Goal: Communication & Community: Answer question/provide support

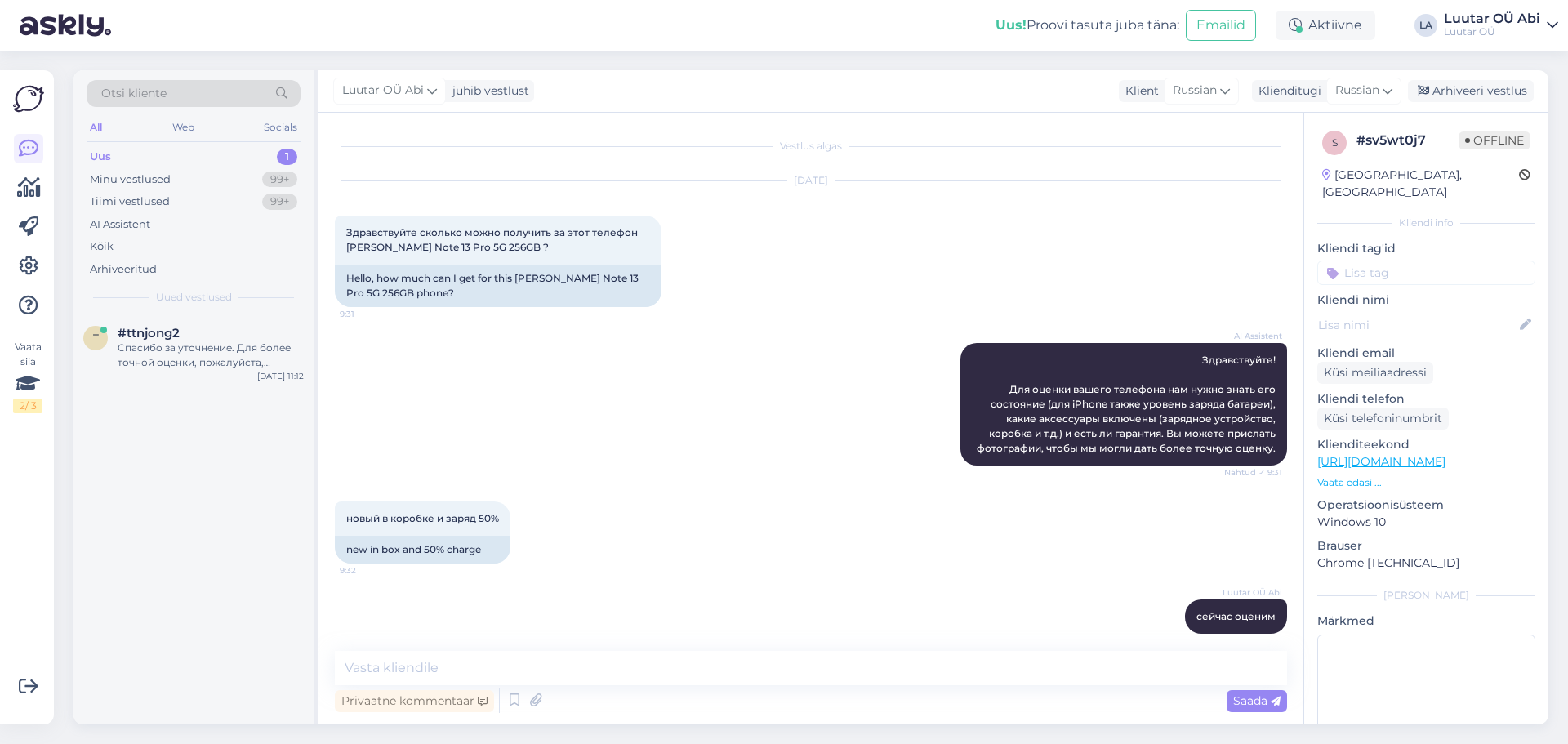
scroll to position [86, 0]
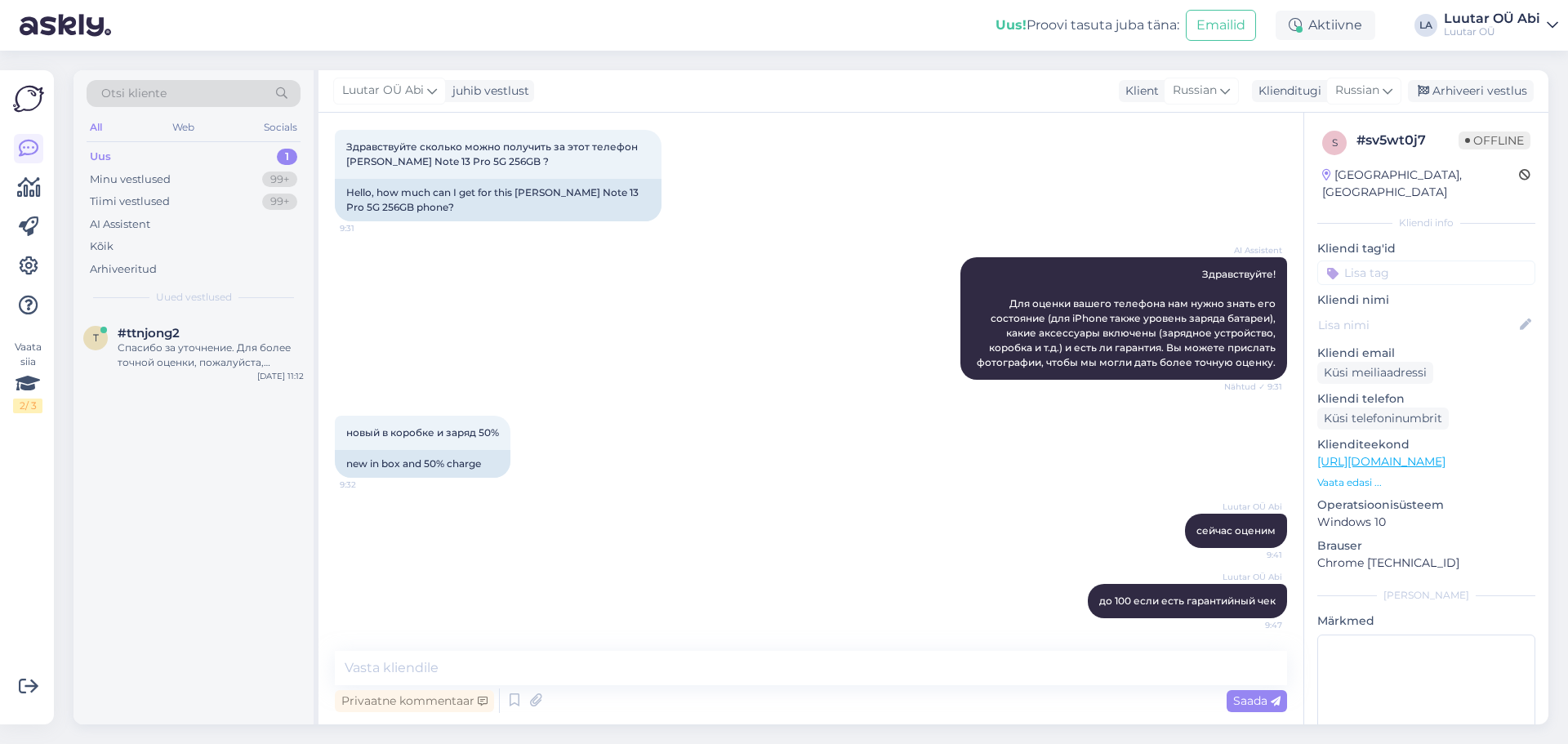
click at [191, 142] on div "All Web Socials" at bounding box center [194, 129] width 214 height 26
click at [195, 163] on div "Uus 1" at bounding box center [194, 157] width 214 height 23
click at [207, 326] on div "#ttnjong2" at bounding box center [210, 333] width 186 height 15
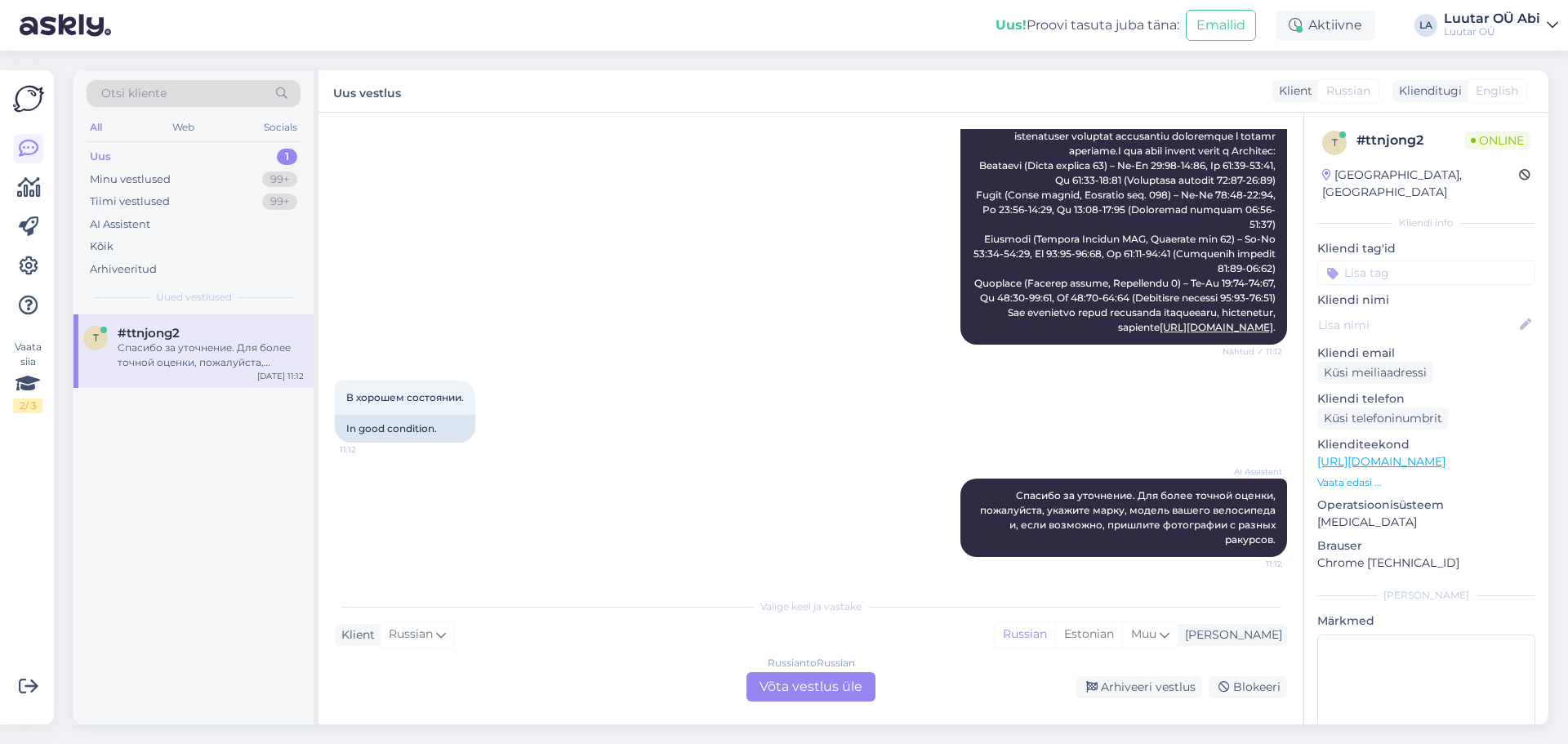
click at [634, 360] on div "AI Assistent [URL][DOMAIN_NAME] . Nähtud ✓ 11:12" at bounding box center [811, 181] width 953 height 365
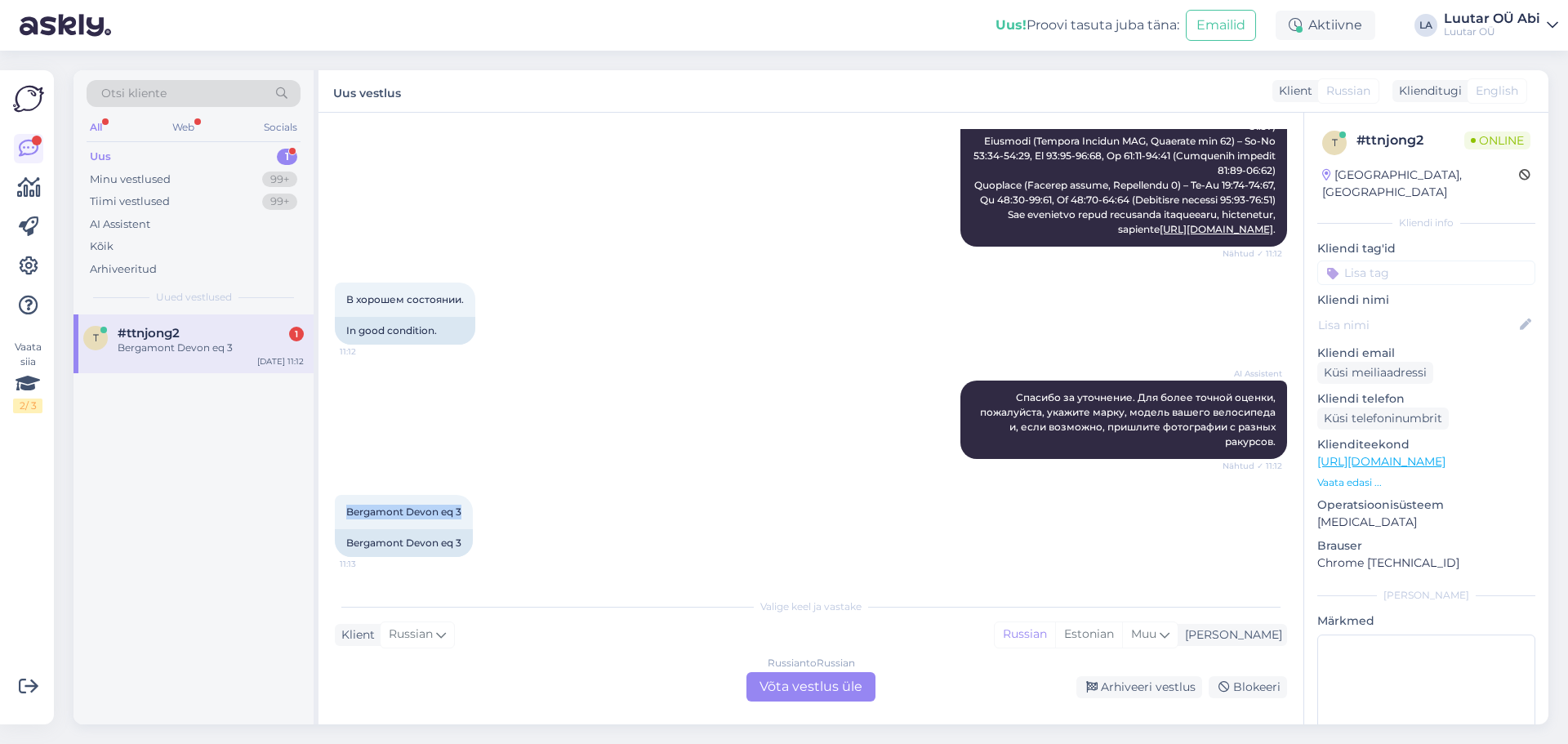
drag, startPoint x: 342, startPoint y: 507, endPoint x: 516, endPoint y: 507, distance: 174.0
click at [516, 507] on div "Bergamont Devon eq 3 11:13 Bergamont Devon eq 3" at bounding box center [811, 526] width 953 height 98
copy span "Bergamont Devon eq 3"
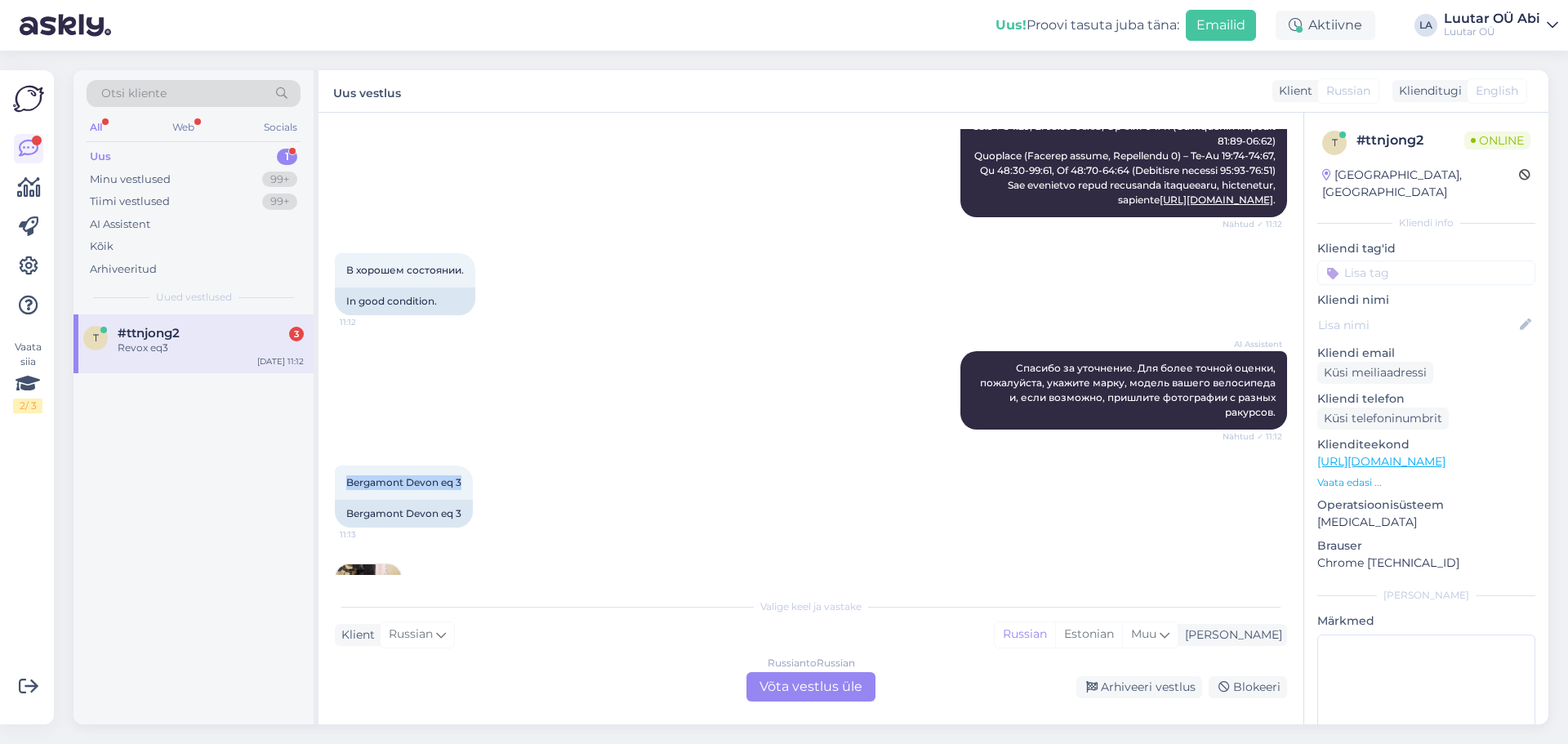
scroll to position [861, 0]
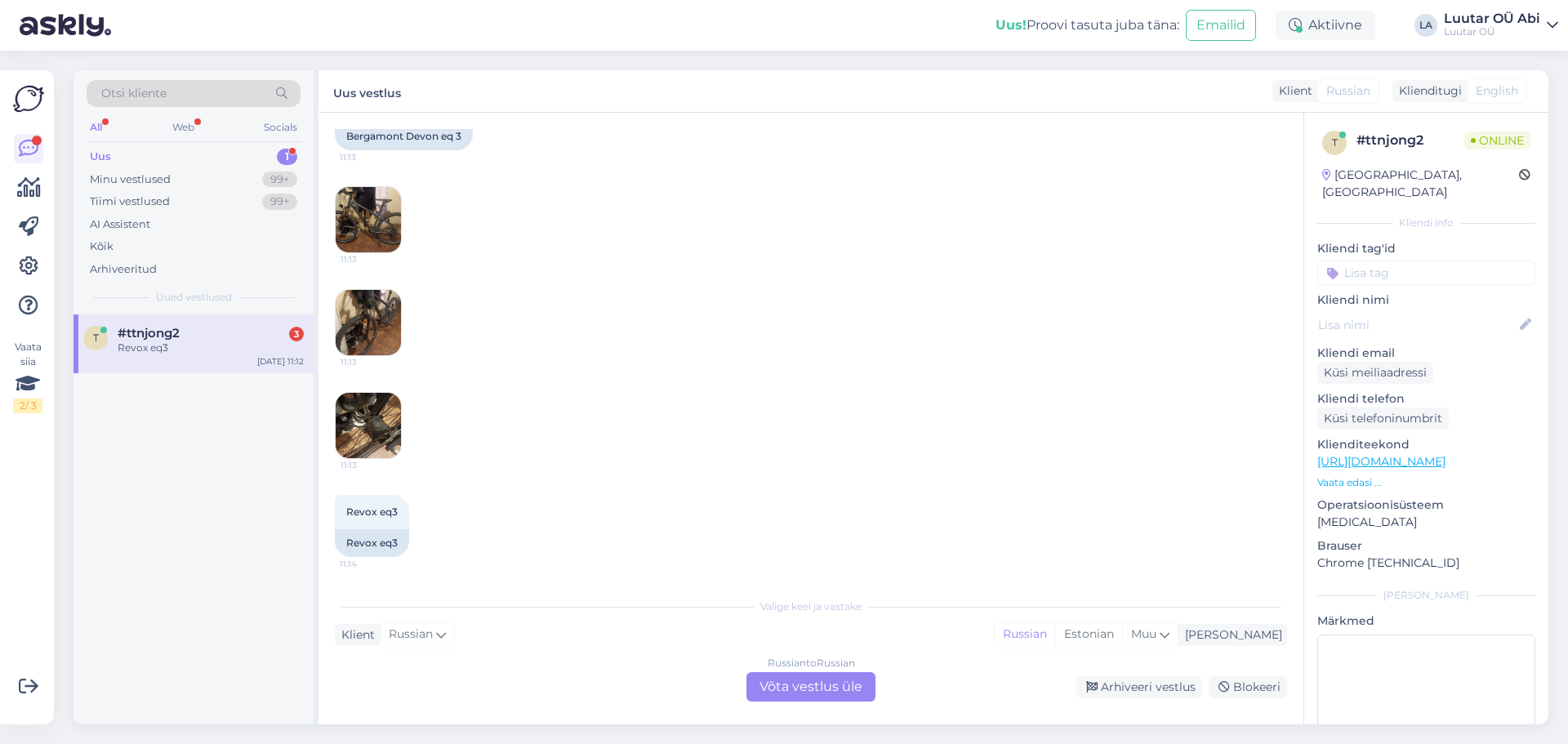
click at [803, 380] on div "11:13 11:13 11:13" at bounding box center [811, 322] width 953 height 309
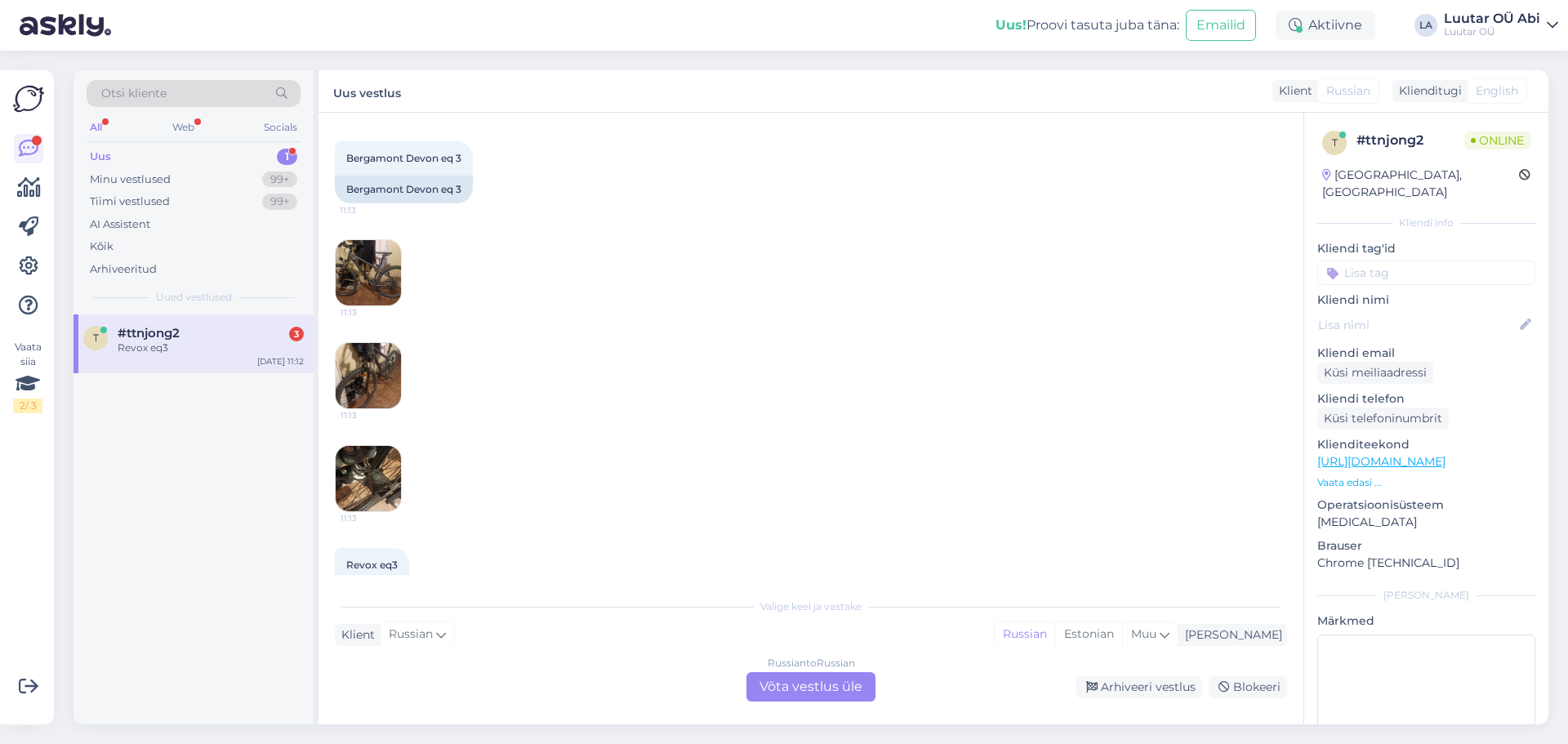
scroll to position [616, 0]
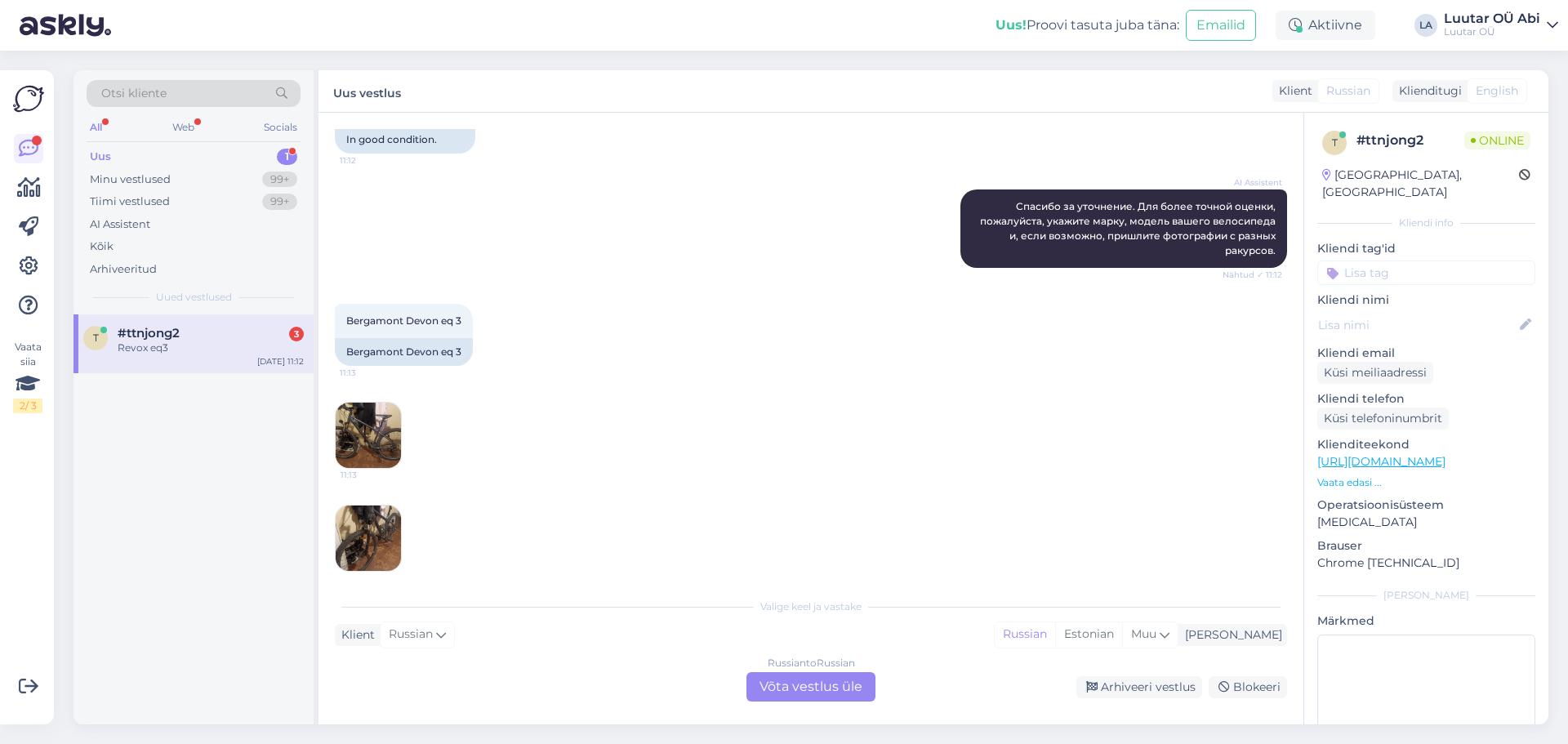
click at [370, 456] on img at bounding box center [368, 435] width 65 height 65
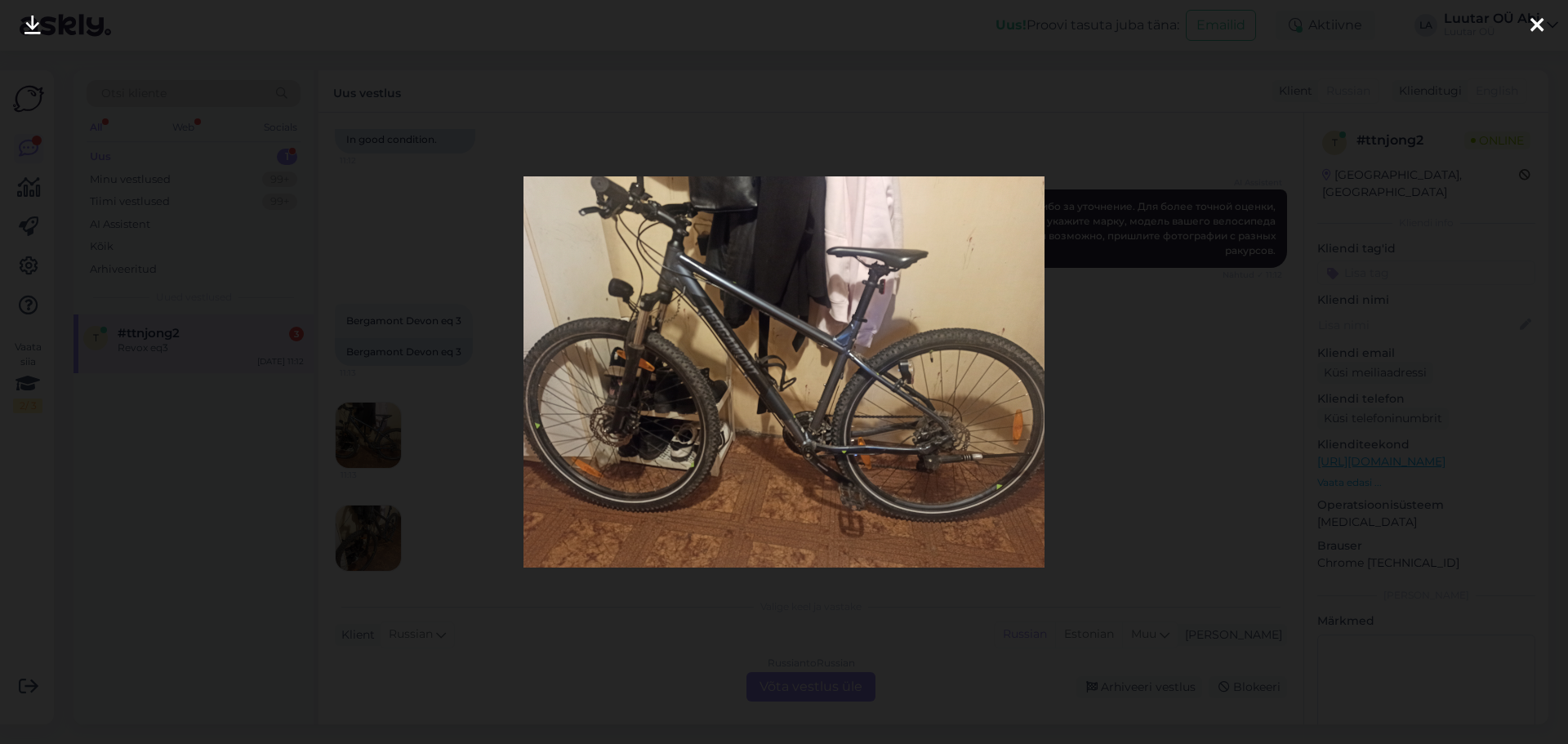
click at [1152, 457] on div at bounding box center [784, 372] width 1568 height 744
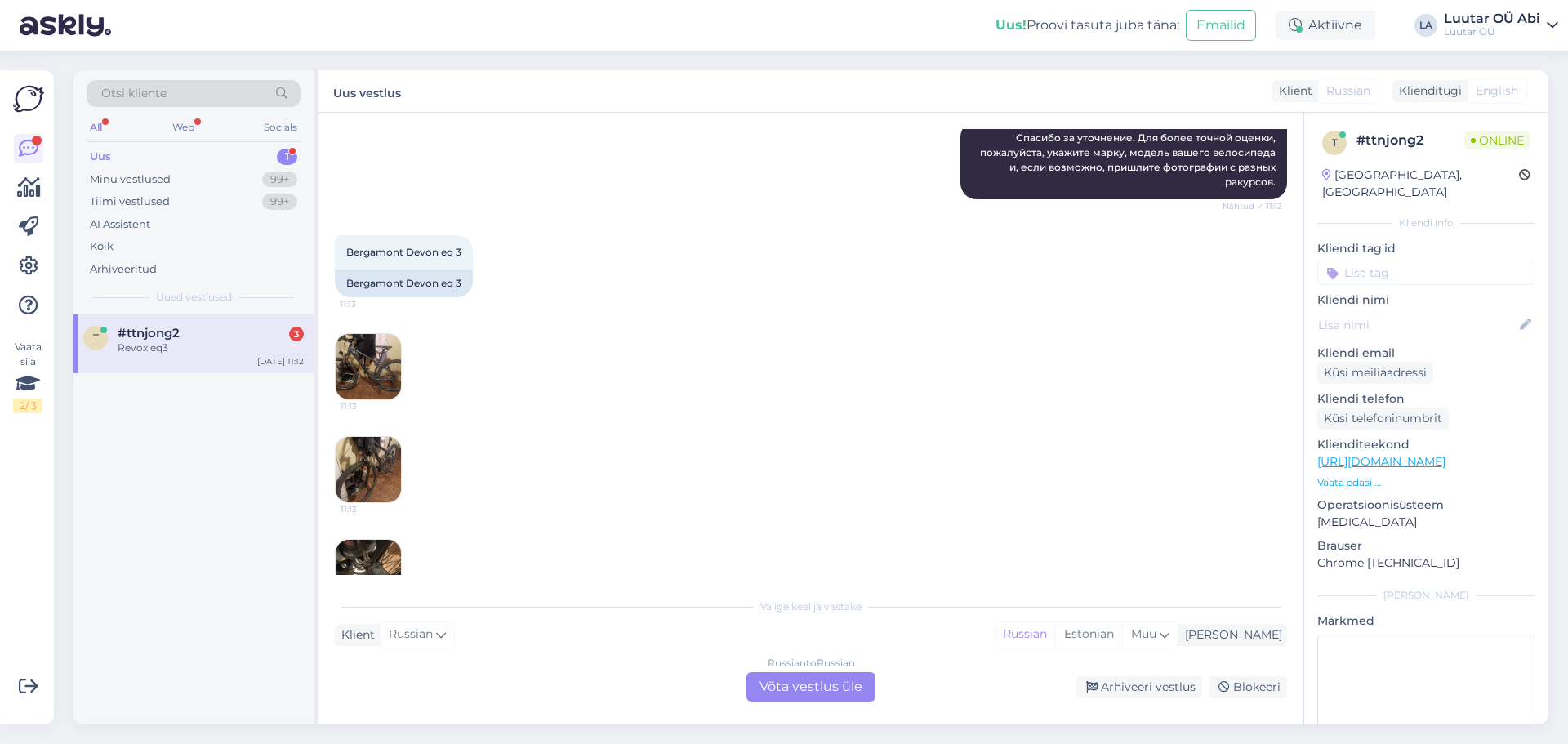
scroll to position [780, 0]
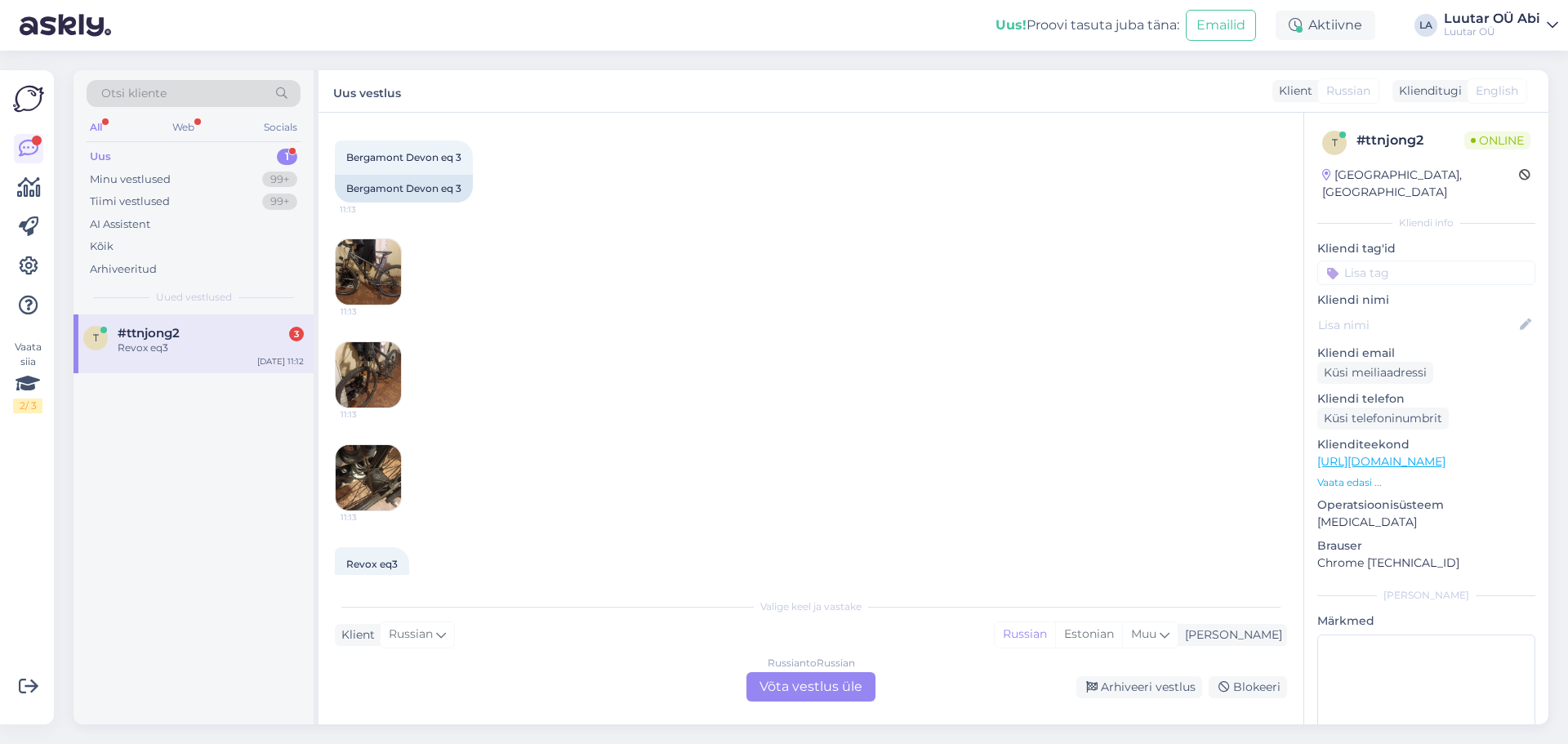
click at [361, 509] on img at bounding box center [368, 477] width 65 height 65
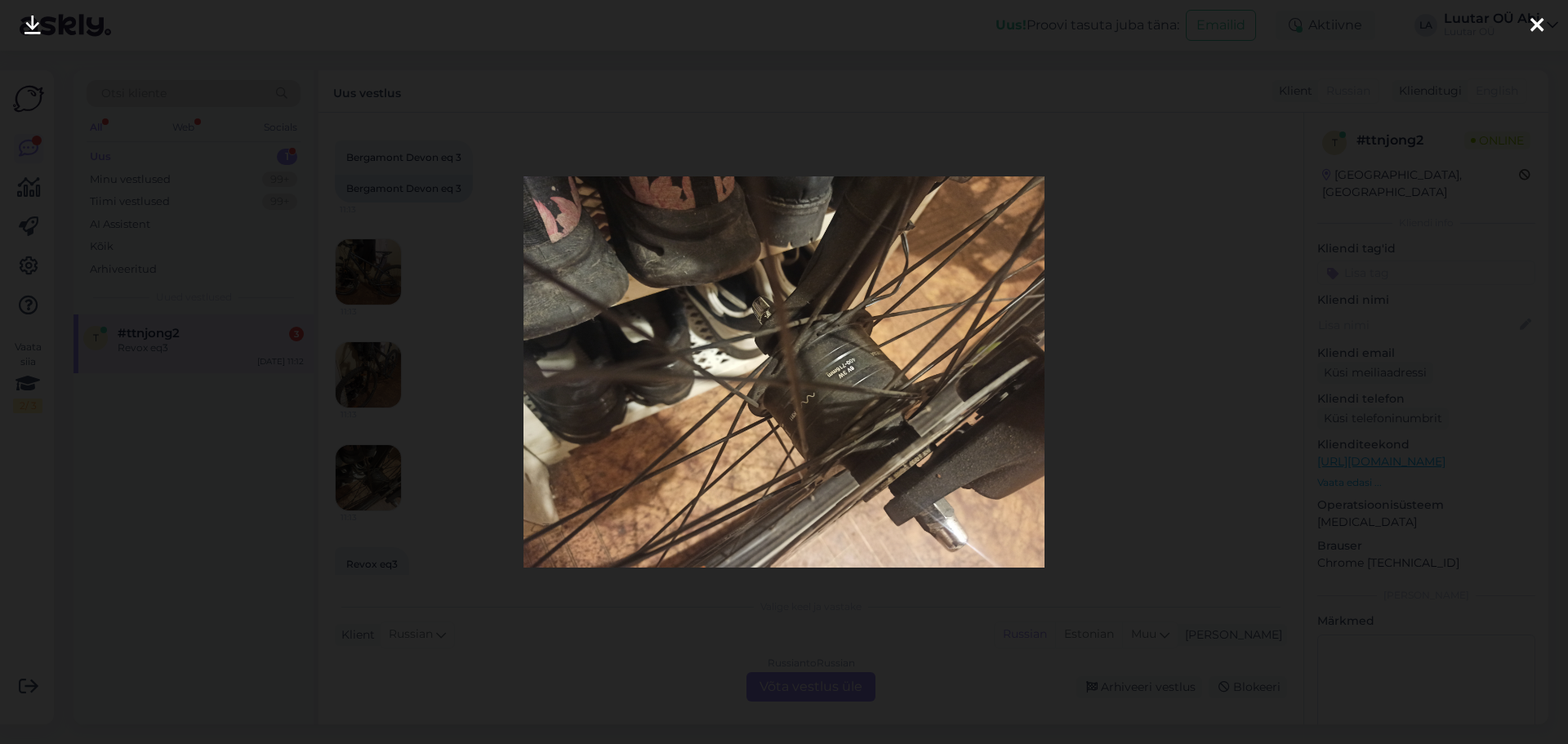
click at [437, 358] on div at bounding box center [784, 372] width 1568 height 744
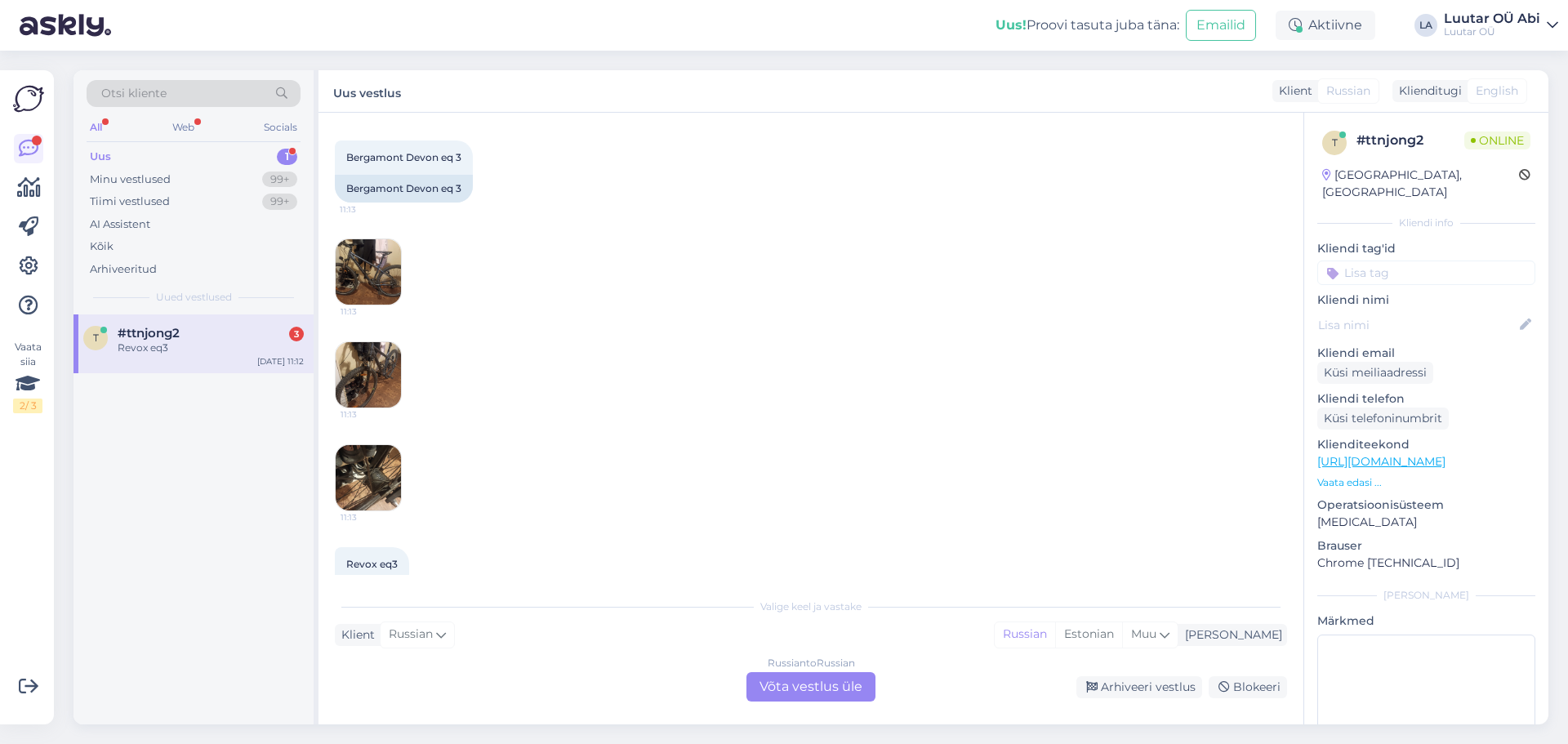
click at [369, 292] on img at bounding box center [368, 272] width 65 height 65
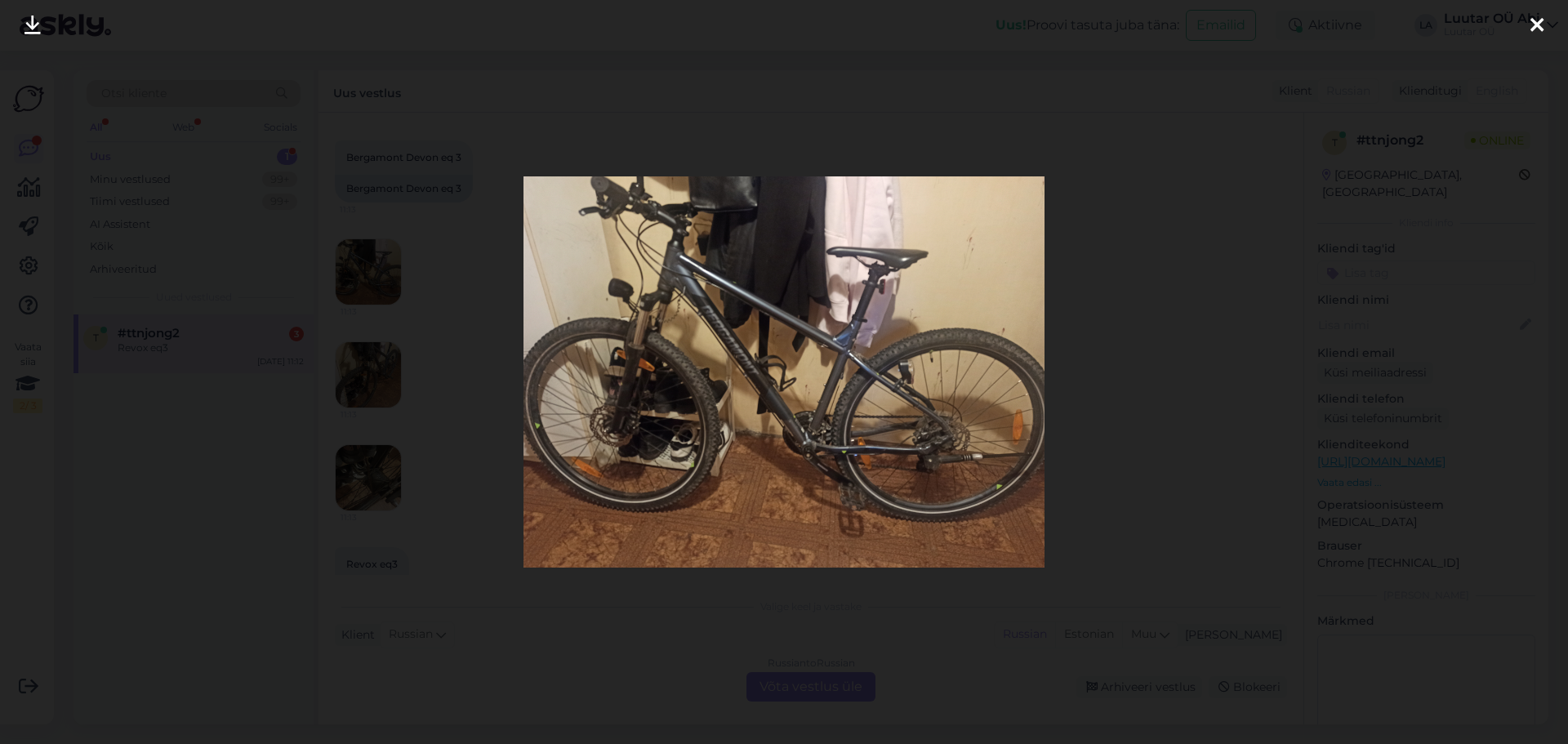
click at [465, 265] on div at bounding box center [784, 372] width 1568 height 744
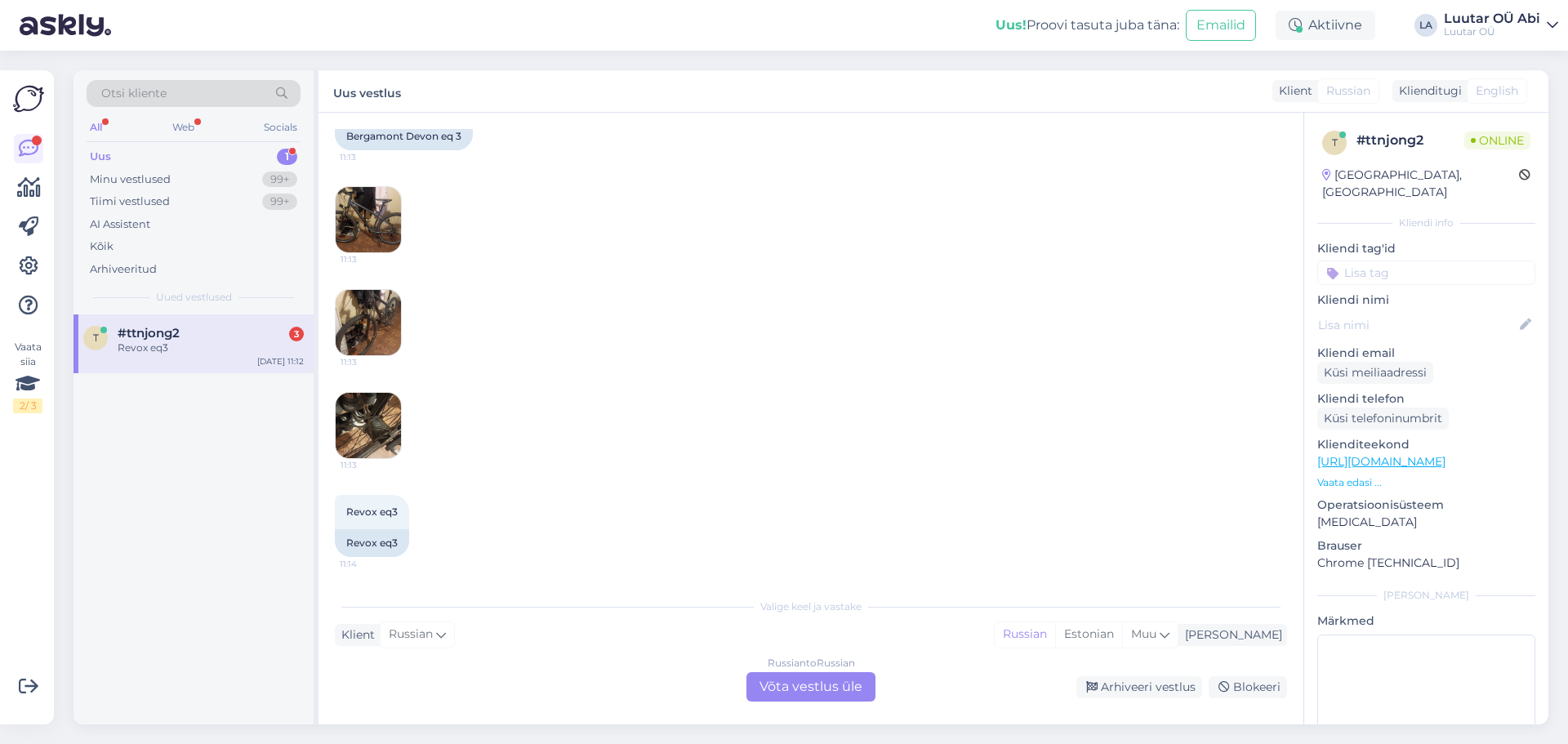
scroll to position [861, 0]
click at [726, 403] on div "11:13 11:13 11:13" at bounding box center [811, 322] width 953 height 309
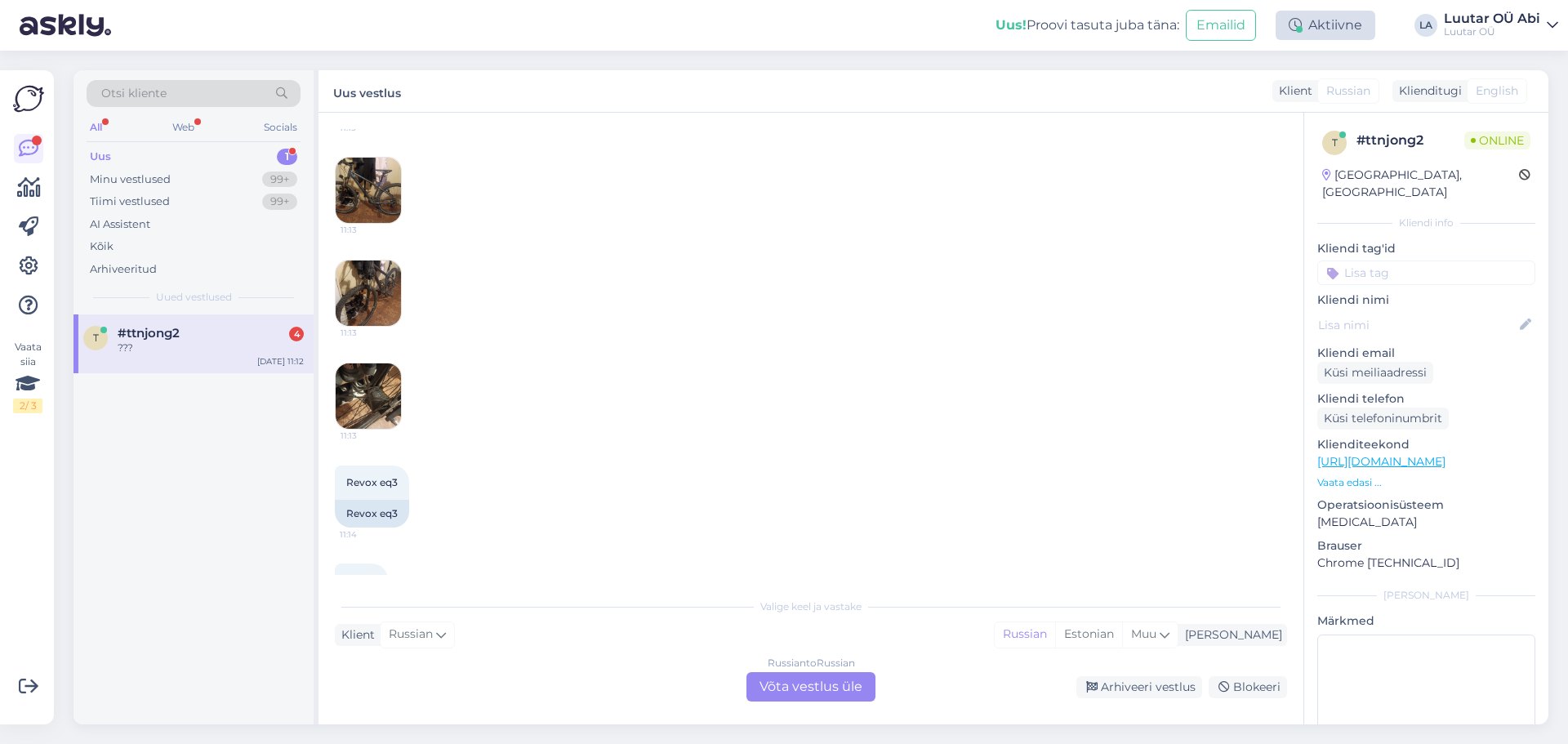
scroll to position [959, 0]
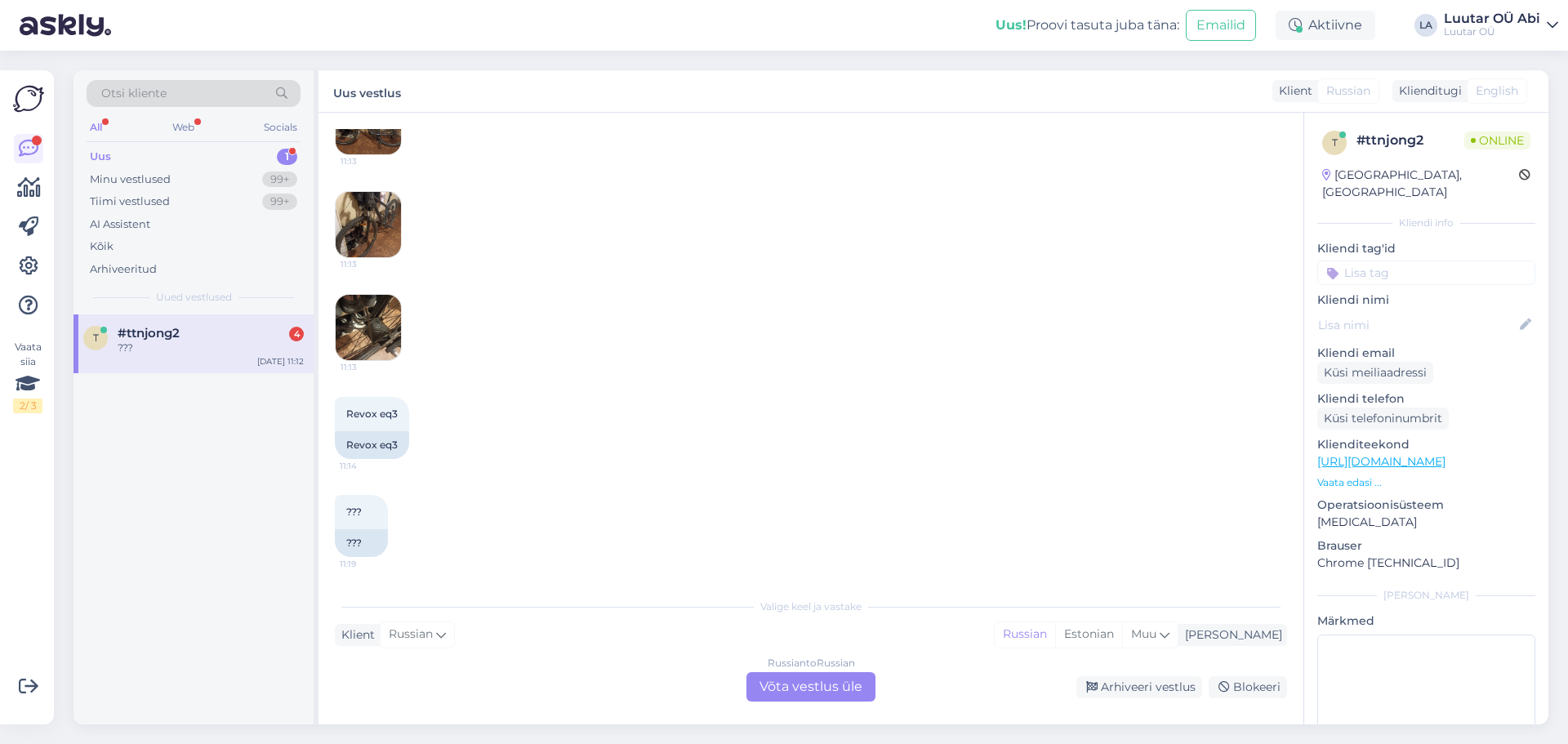
click at [705, 356] on div "11:13 11:13 11:13" at bounding box center [811, 225] width 953 height 309
click at [832, 697] on div "Russian to Russian Võta vestlus üle" at bounding box center [811, 687] width 129 height 29
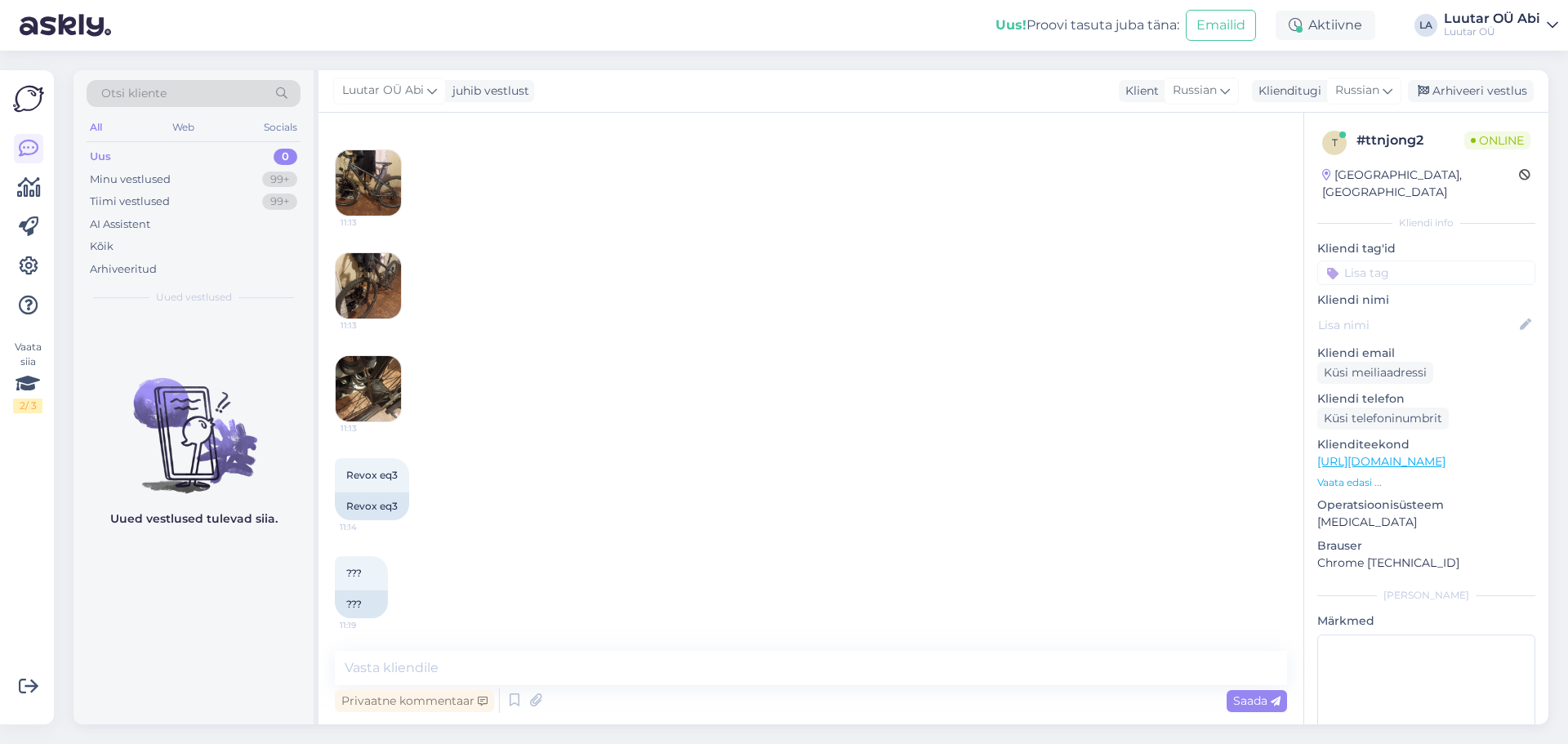
click at [777, 694] on div "Privaatne kommentaar Saada" at bounding box center [811, 700] width 953 height 31
click at [764, 691] on div "Privaatne kommentaar Saada" at bounding box center [811, 700] width 953 height 31
click at [752, 629] on div "??? 11:19 ???" at bounding box center [811, 587] width 953 height 98
click at [763, 649] on div "Vestlus algas [DATE] Здравствуйте! [PERSON_NAME] узнать вы велосипед в залог во…" at bounding box center [811, 418] width 985 height 612
click at [633, 656] on textarea at bounding box center [811, 668] width 953 height 34
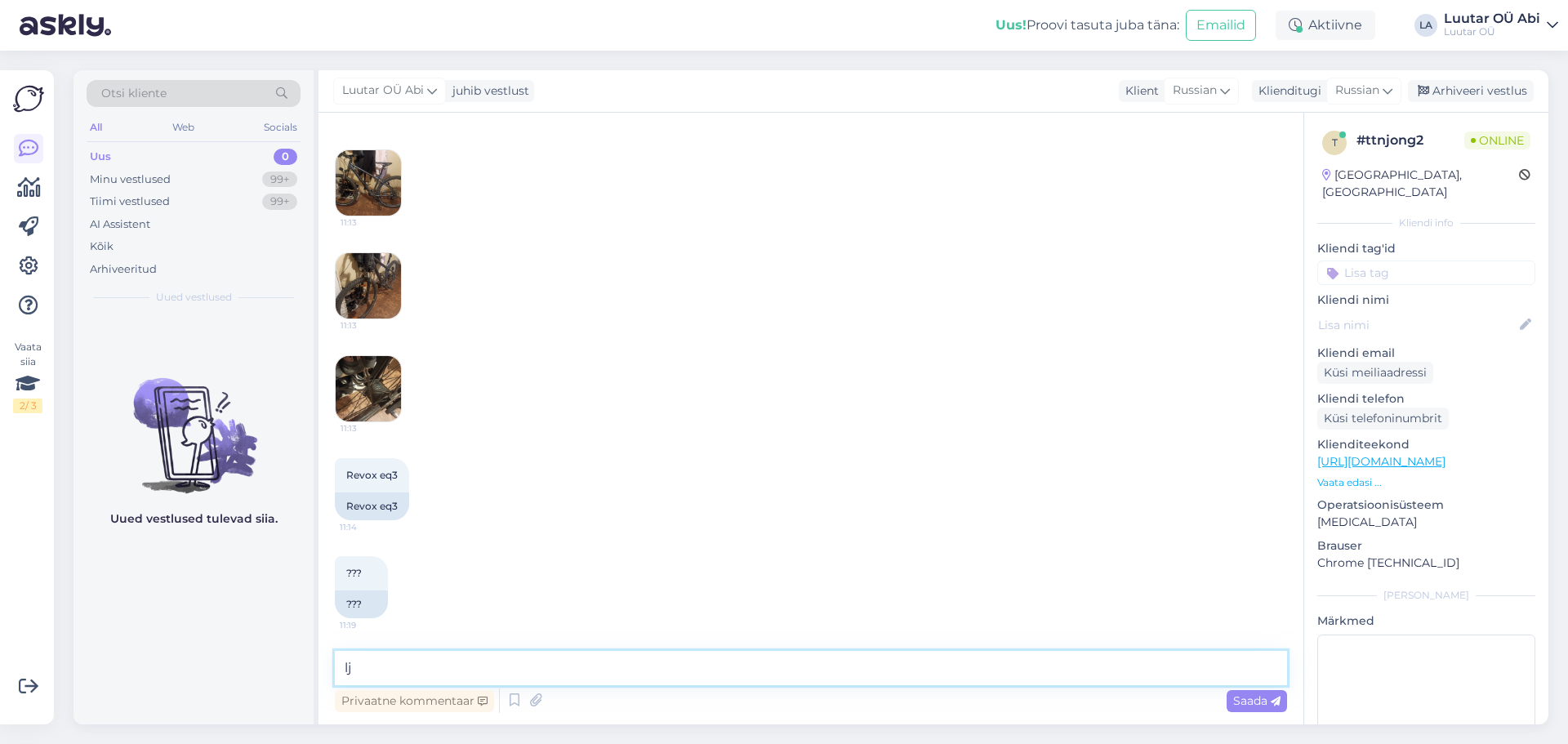
type textarea "l"
type textarea "до 150 можем предложить"
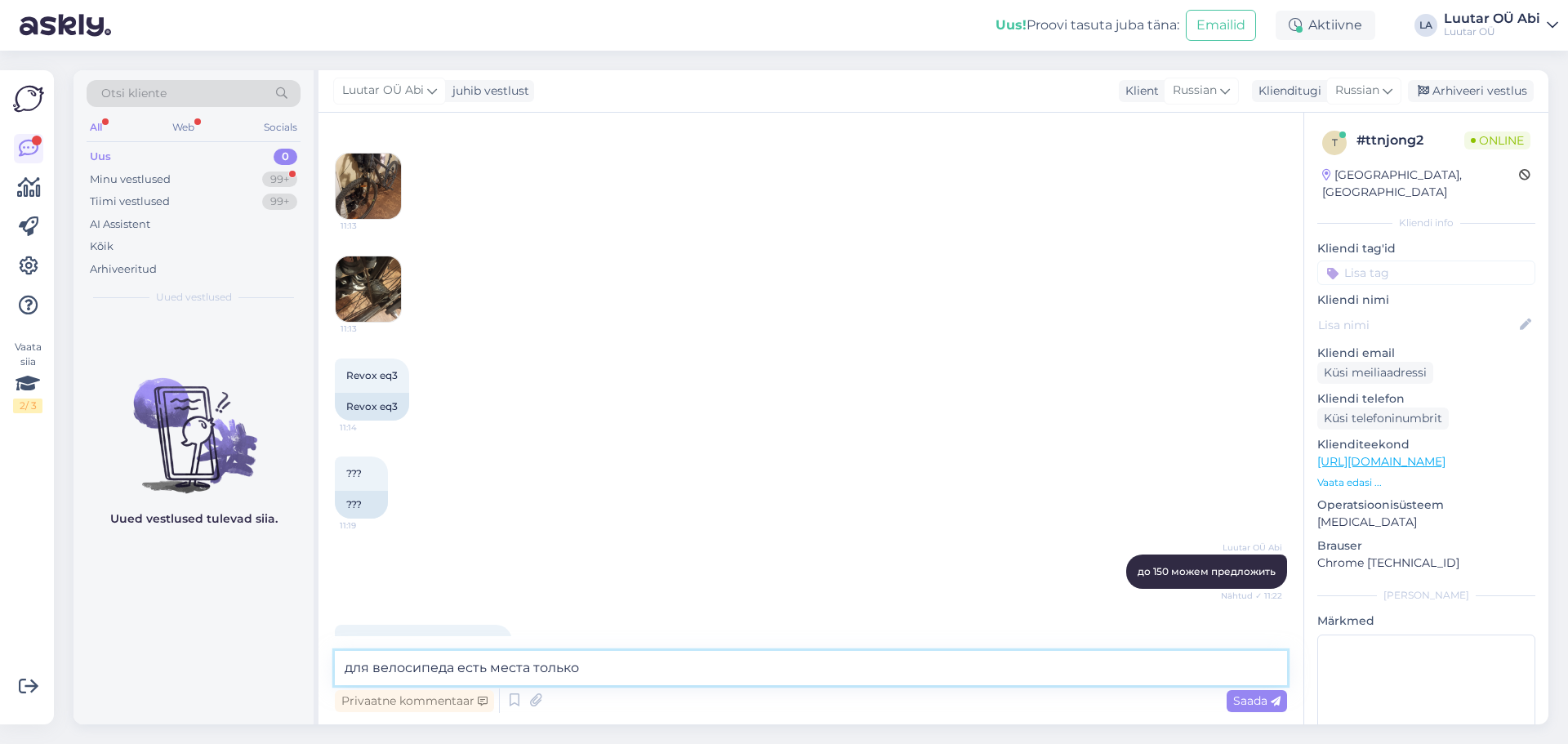
scroll to position [1038, 0]
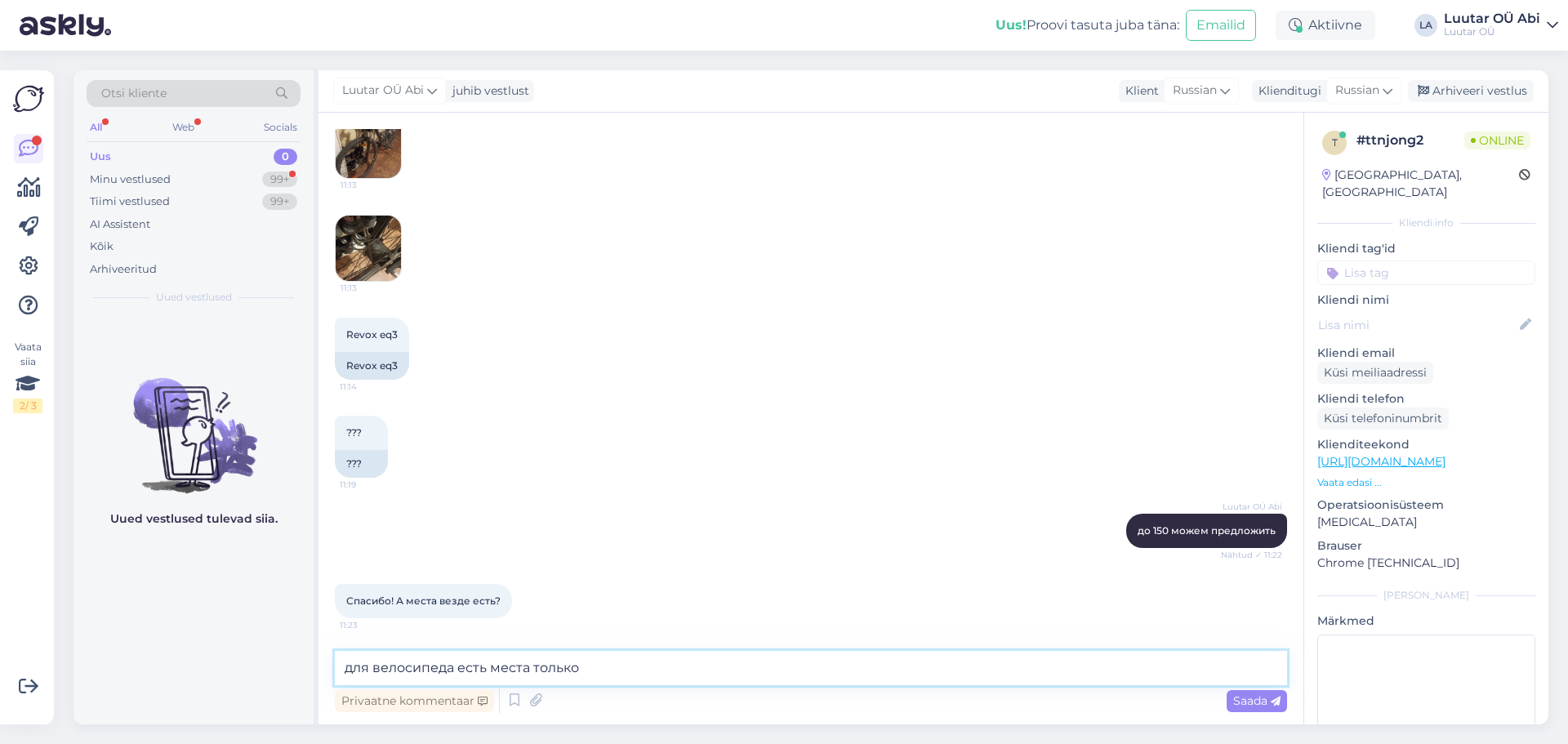
click at [615, 684] on textarea "для велосипеда есть места только" at bounding box center [811, 668] width 953 height 34
type textarea "для велосипеда есть места только в [GEOGRAPHIC_DATA]"
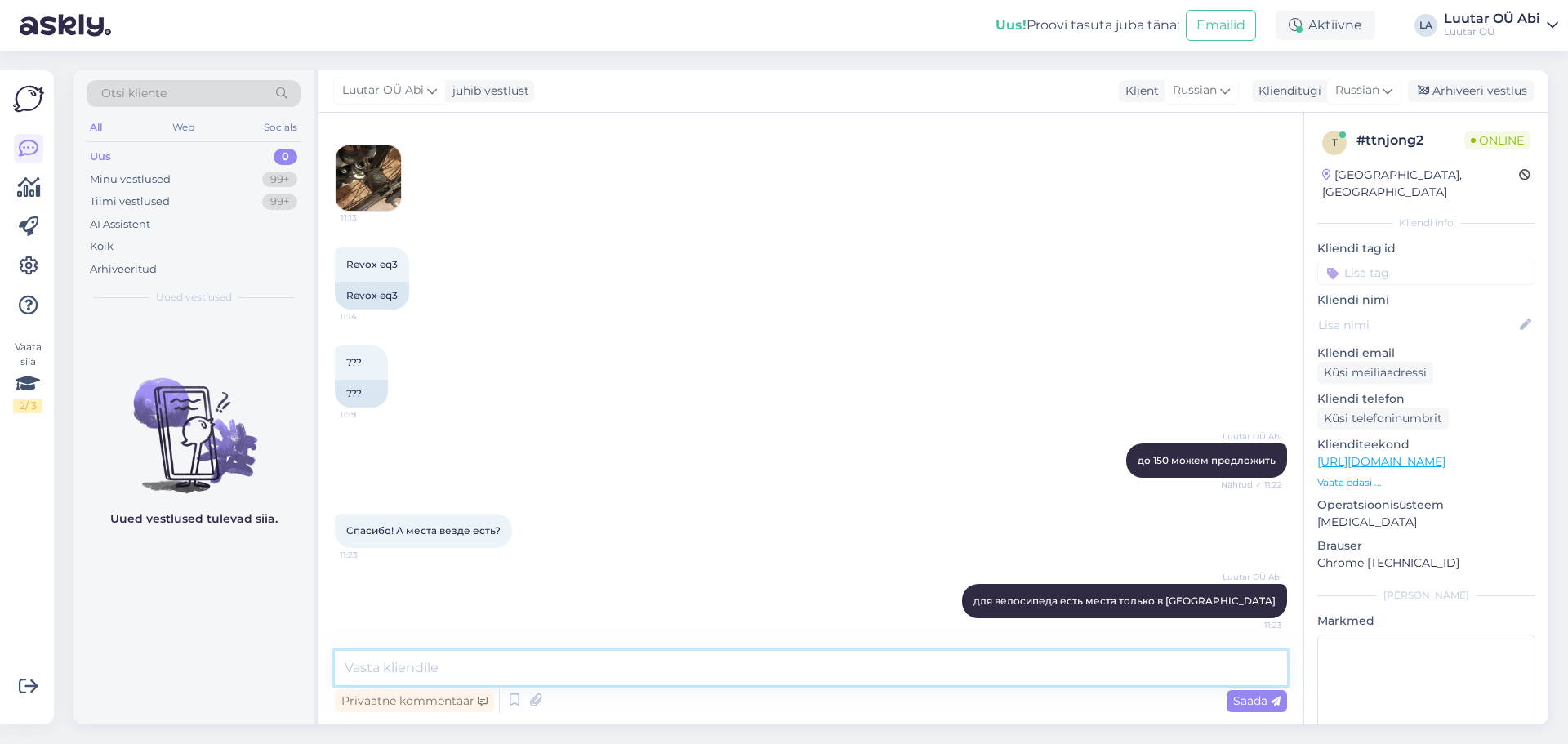
paste textarea "[URL][DOMAIN_NAME]"
type textarea "[URL][DOMAIN_NAME]"
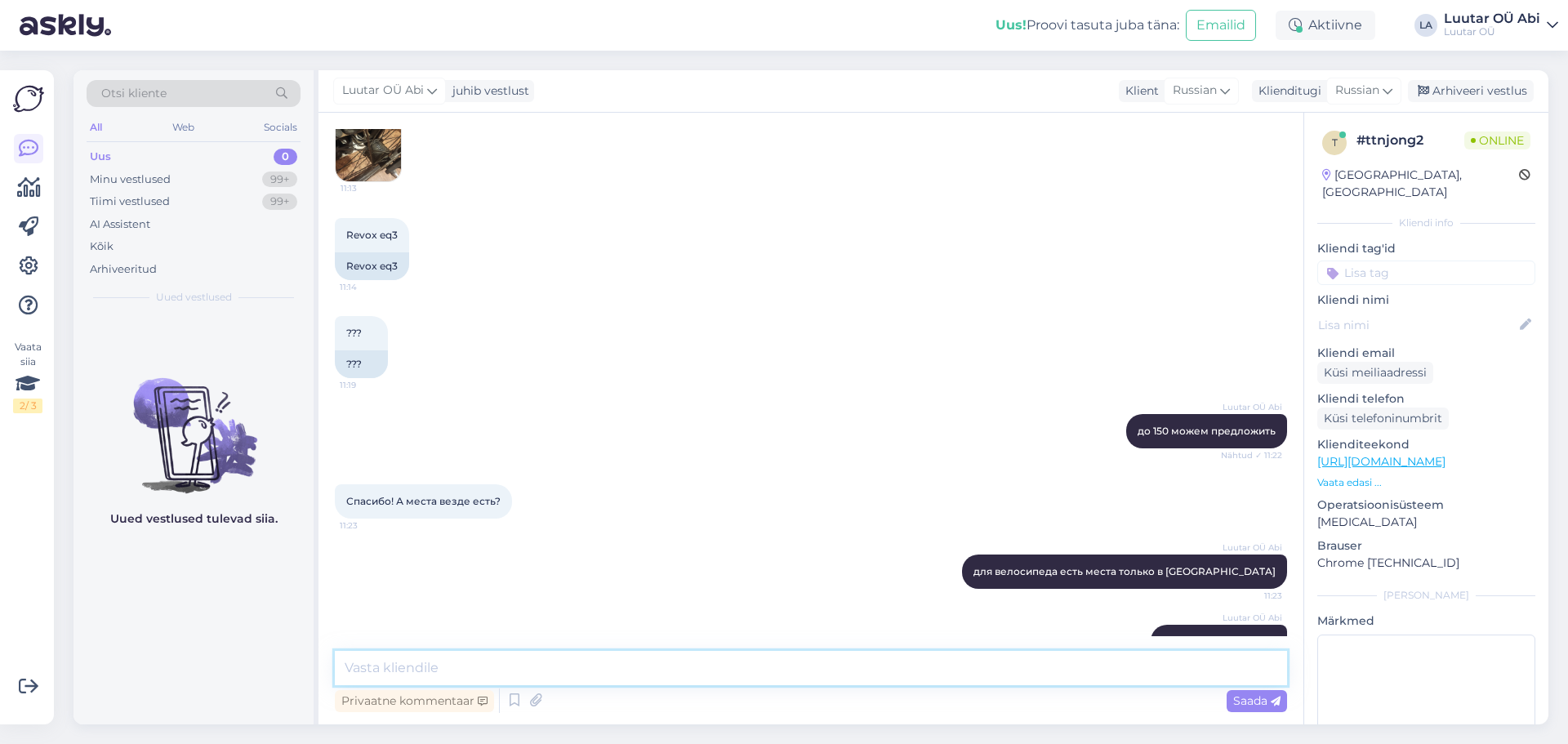
scroll to position [1179, 0]
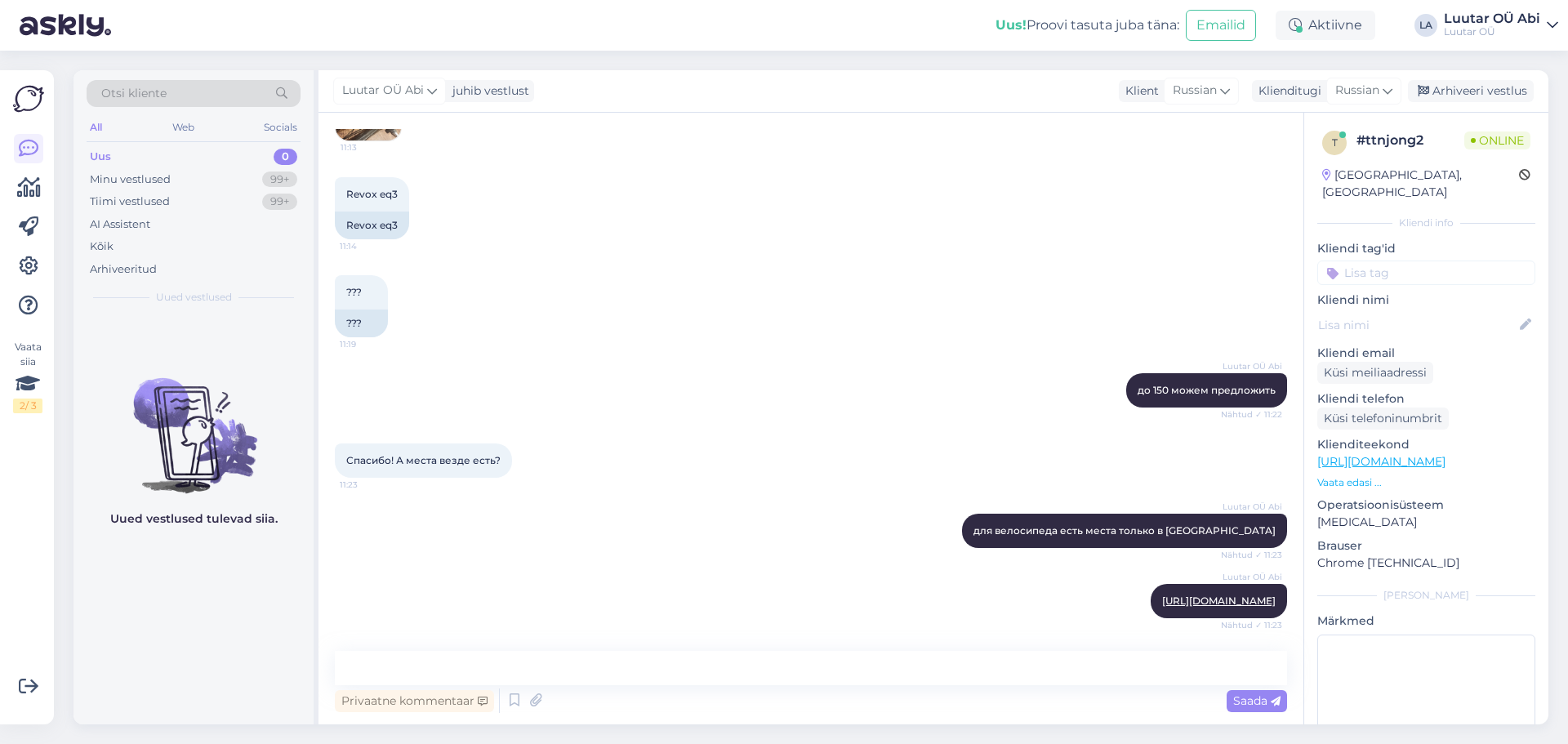
click at [705, 149] on div "11:13 11:13 11:13" at bounding box center [811, 5] width 953 height 309
